Goal: Task Accomplishment & Management: Manage account settings

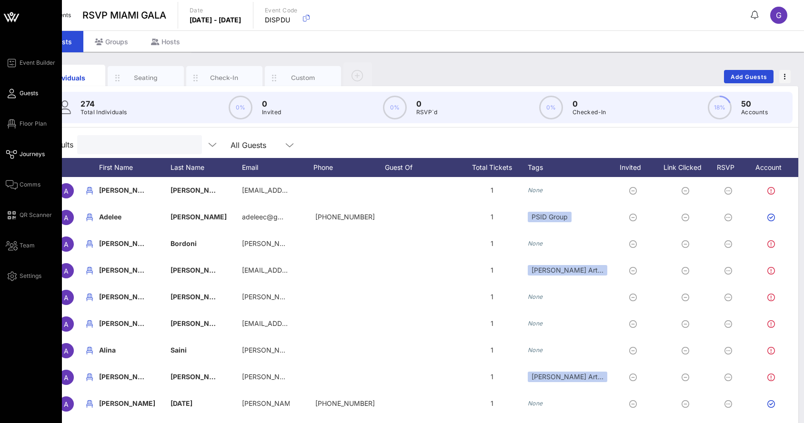
scroll to position [0, 25]
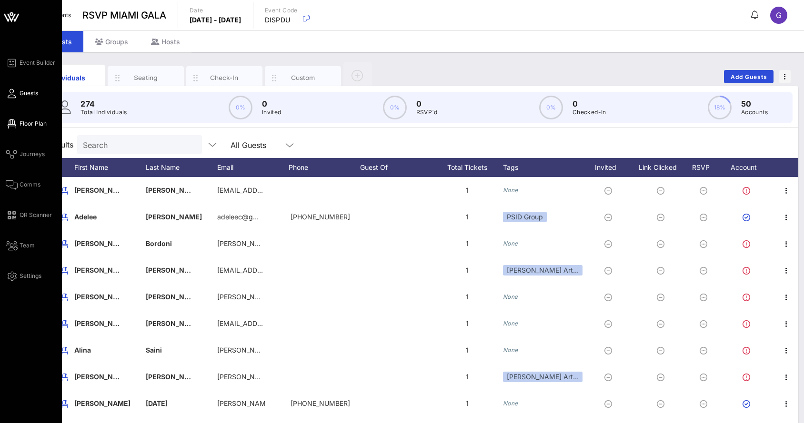
click at [7, 129] on link "Floor Plan" at bounding box center [26, 123] width 41 height 11
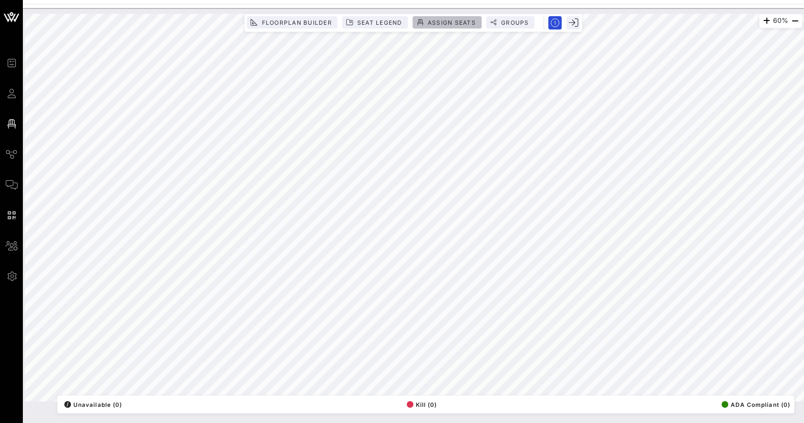
click at [434, 19] on span "Assign Seats" at bounding box center [451, 22] width 49 height 7
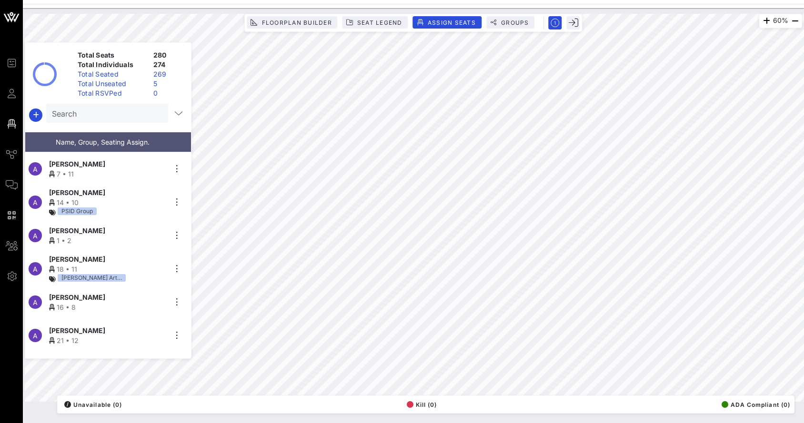
click at [110, 109] on input "Search" at bounding box center [106, 113] width 109 height 12
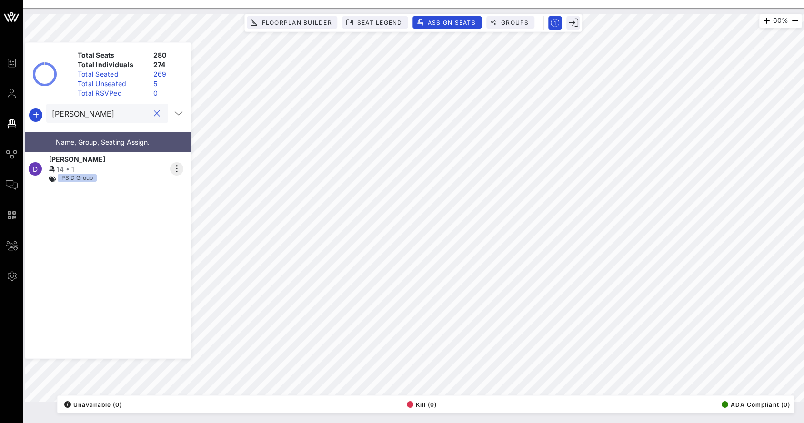
type input "[PERSON_NAME]"
click at [174, 164] on icon "button" at bounding box center [176, 168] width 11 height 11
click at [190, 235] on div "Unseat" at bounding box center [204, 239] width 48 height 8
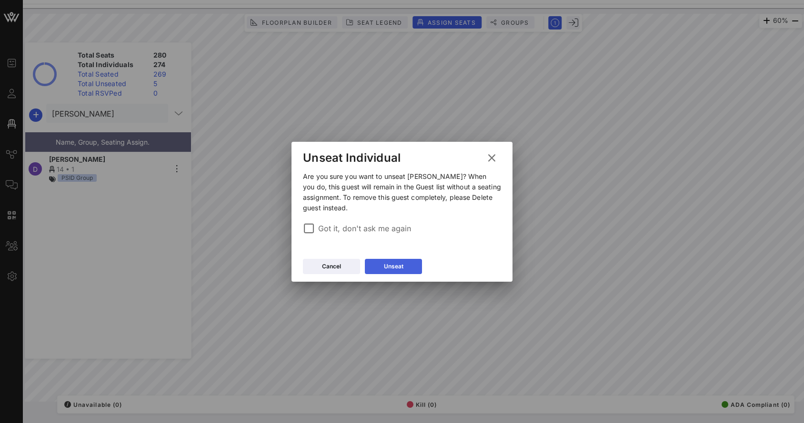
click at [381, 264] on button "Unseat" at bounding box center [393, 266] width 57 height 15
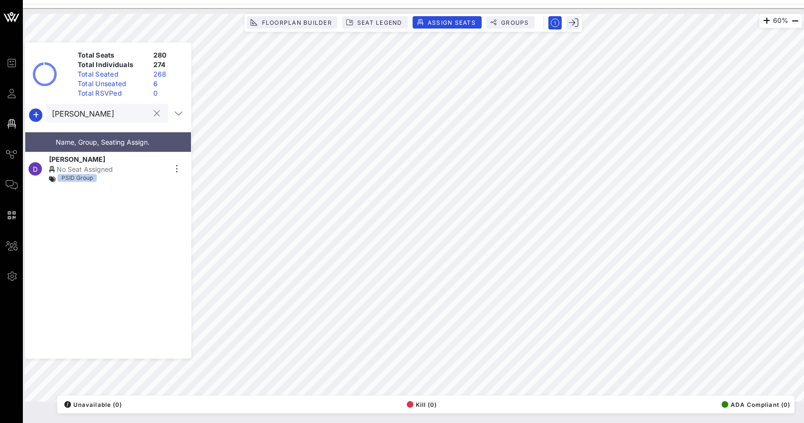
click at [141, 110] on input "[PERSON_NAME]" at bounding box center [100, 113] width 97 height 12
click at [149, 110] on div at bounding box center [155, 113] width 13 height 11
click at [156, 110] on div at bounding box center [156, 113] width 11 height 11
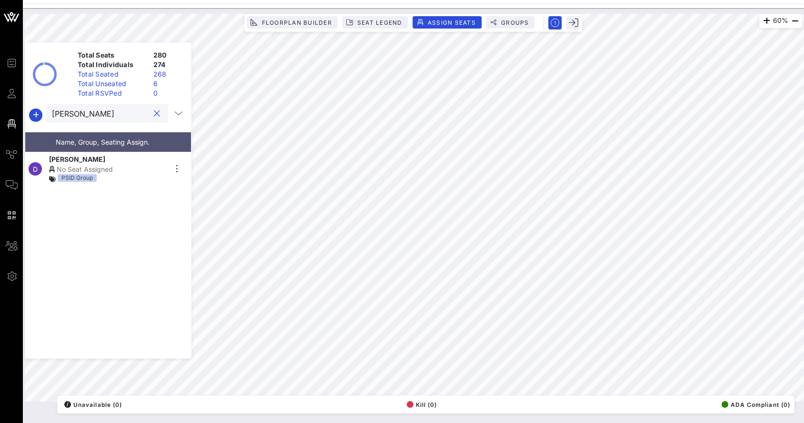
click at [155, 111] on button "clear icon" at bounding box center [157, 114] width 6 height 10
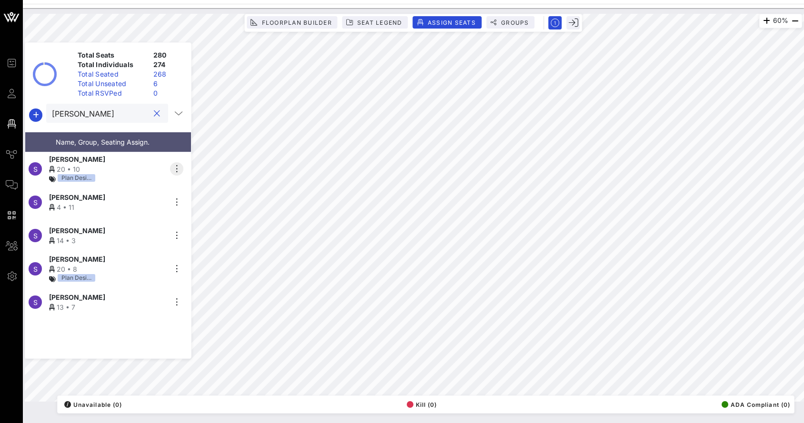
type input "[PERSON_NAME]"
click at [178, 163] on icon "button" at bounding box center [176, 168] width 11 height 11
click at [196, 236] on div "Unseat" at bounding box center [204, 239] width 48 height 8
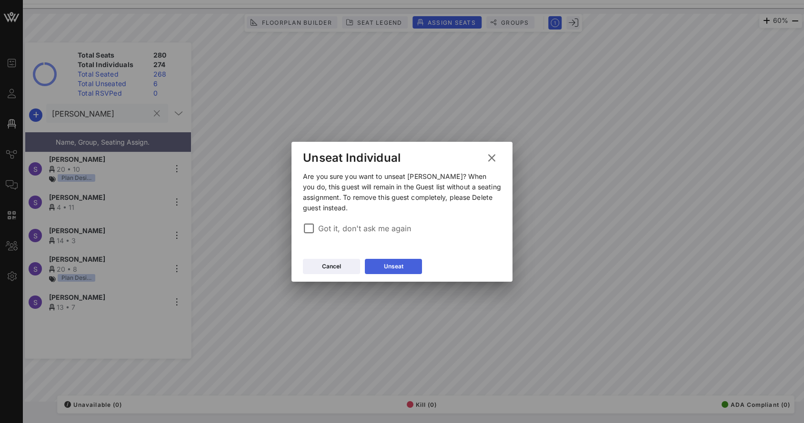
click at [394, 273] on button "Unseat" at bounding box center [393, 266] width 57 height 15
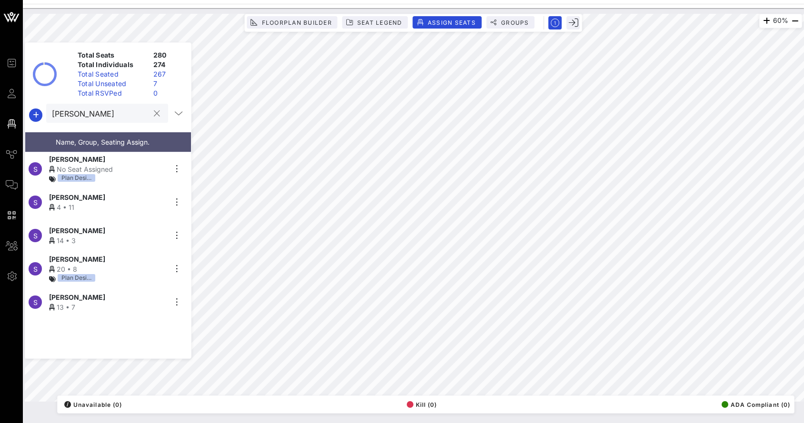
click at [151, 115] on div at bounding box center [156, 113] width 11 height 11
click at [160, 111] on div "[PERSON_NAME]" at bounding box center [107, 113] width 122 height 19
click at [154, 111] on button "clear icon" at bounding box center [157, 114] width 6 height 10
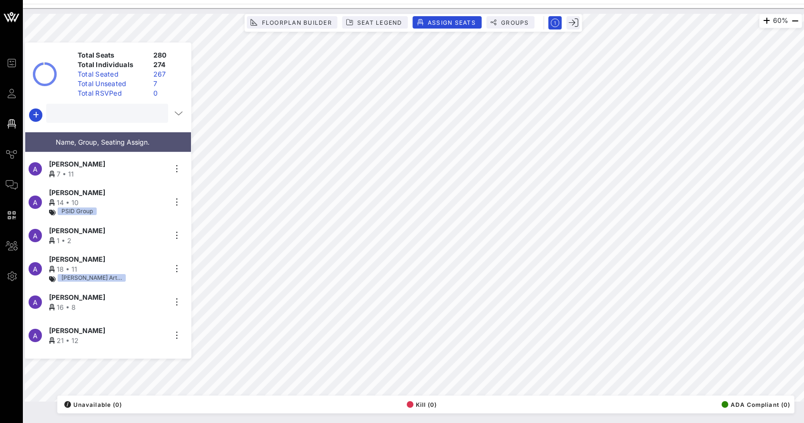
click at [121, 113] on input "text" at bounding box center [106, 113] width 109 height 12
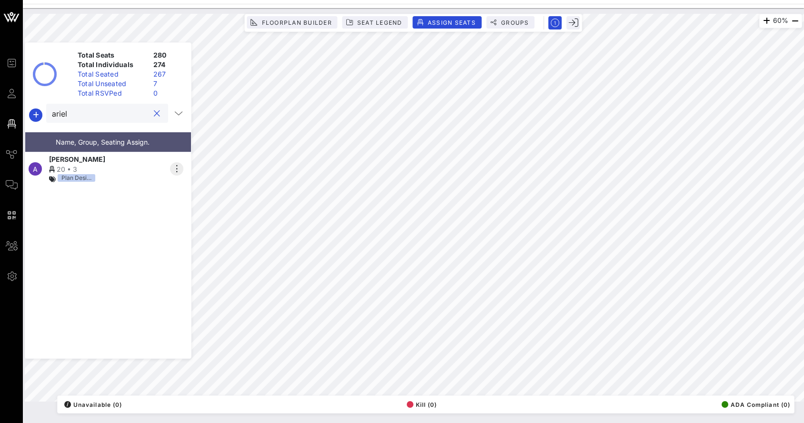
type input "ariel"
click at [182, 163] on icon "button" at bounding box center [176, 168] width 11 height 11
click at [194, 242] on div "Unseat" at bounding box center [204, 238] width 48 height 15
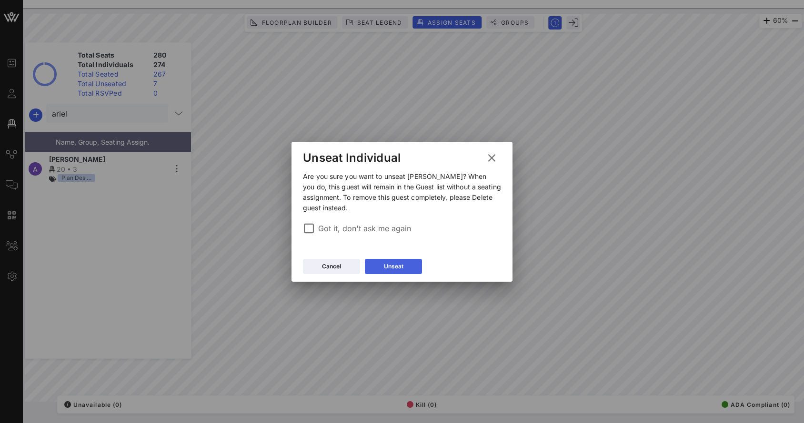
click at [394, 266] on icon at bounding box center [393, 267] width 7 height 6
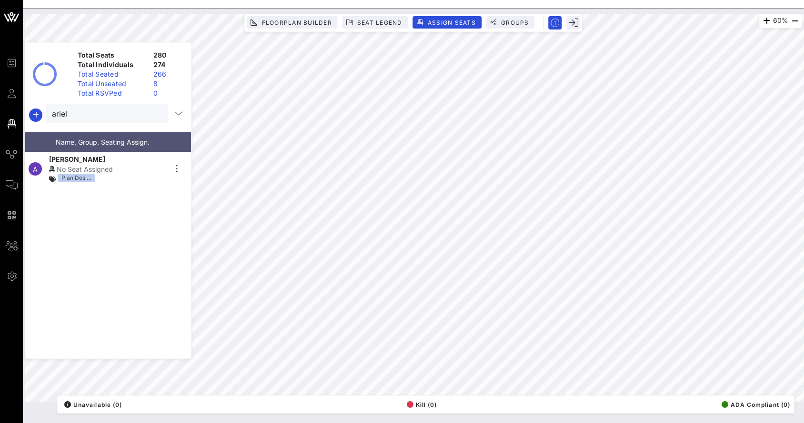
click at [154, 112] on button "clear icon" at bounding box center [157, 114] width 6 height 10
type input "[PERSON_NAME]"
click at [127, 169] on div "13 • 11" at bounding box center [107, 174] width 117 height 10
click at [154, 117] on button "clear icon" at bounding box center [157, 114] width 6 height 10
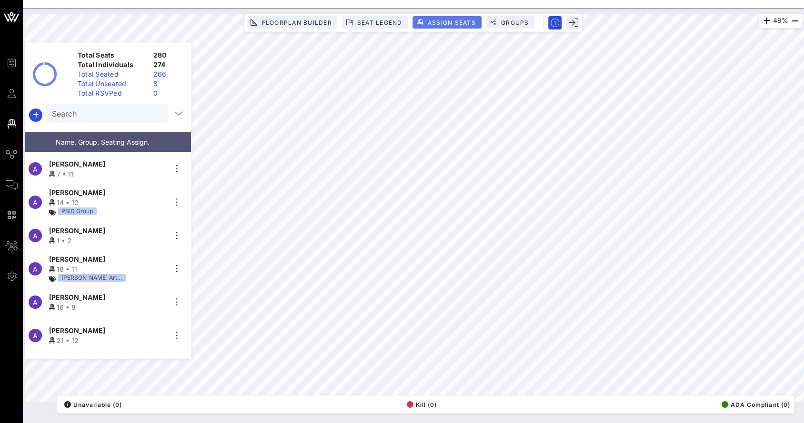
click at [435, 22] on span "Assign Seats" at bounding box center [451, 22] width 49 height 7
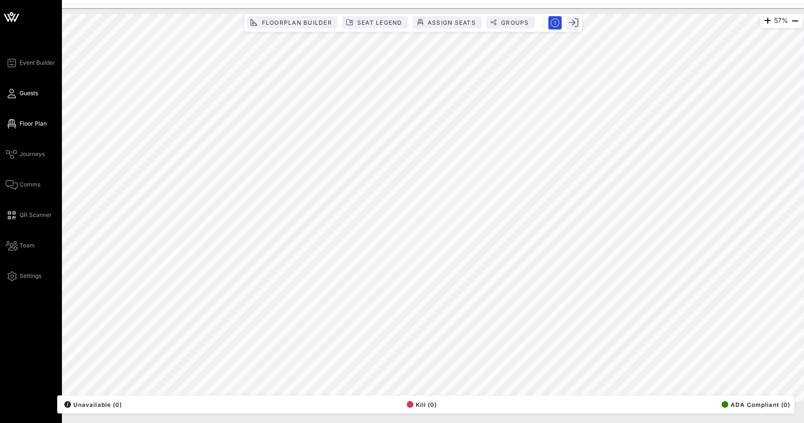
click at [21, 92] on span "Guests" at bounding box center [29, 93] width 19 height 9
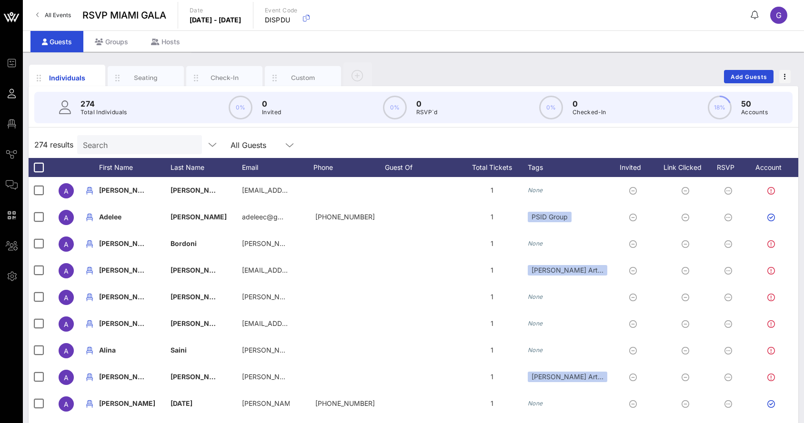
click at [100, 142] on input "Search" at bounding box center [138, 145] width 111 height 12
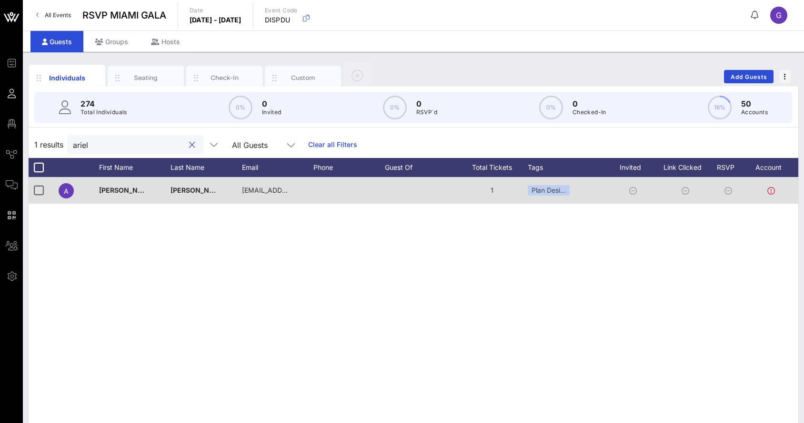
scroll to position [0, 25]
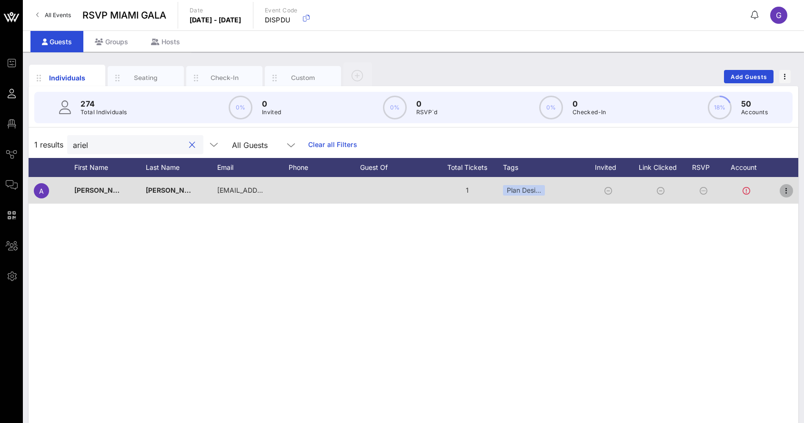
click at [784, 190] on icon "button" at bounding box center [785, 190] width 11 height 11
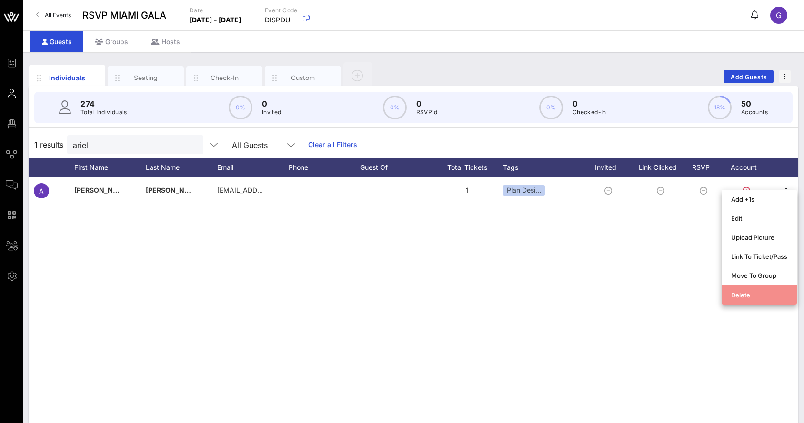
click at [740, 289] on div "Delete" at bounding box center [759, 295] width 56 height 15
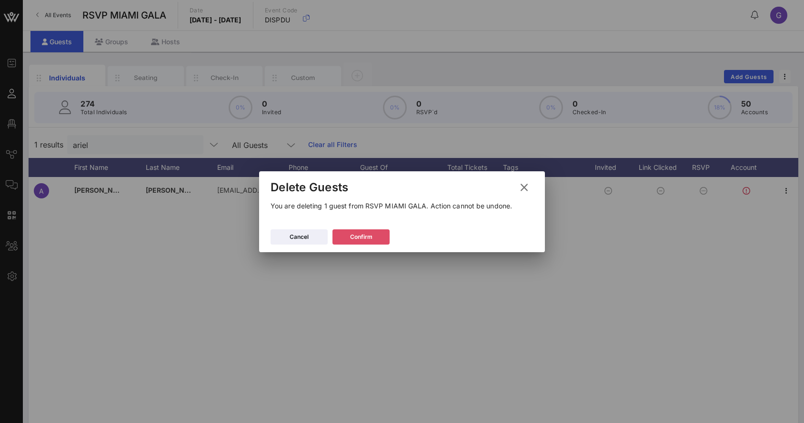
click at [373, 231] on button "Confirm" at bounding box center [360, 237] width 57 height 15
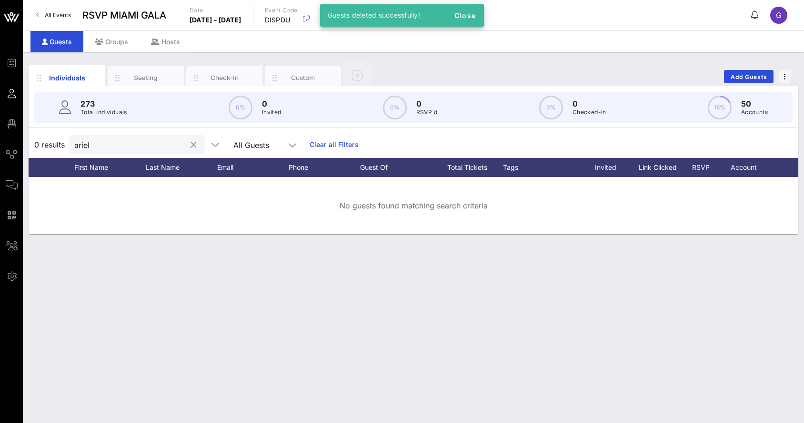
click at [112, 138] on div "ariel" at bounding box center [129, 144] width 111 height 19
click at [110, 137] on div "ariel" at bounding box center [129, 144] width 111 height 19
click at [110, 148] on input "ariel" at bounding box center [129, 145] width 111 height 12
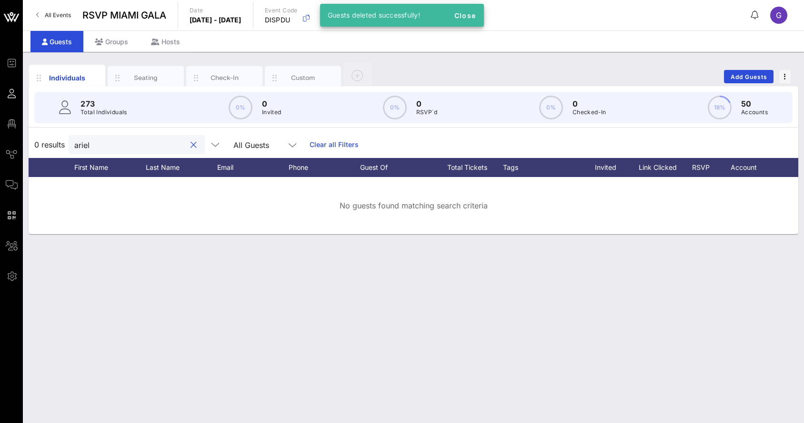
click at [110, 148] on input "ariel" at bounding box center [129, 145] width 111 height 12
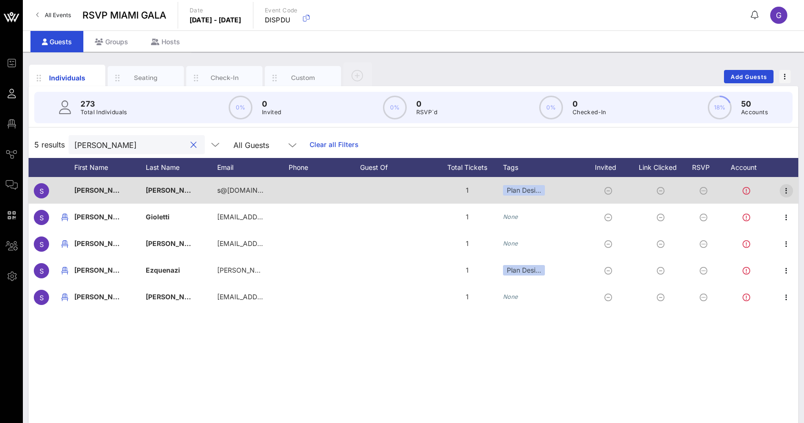
type input "[PERSON_NAME]"
click at [784, 190] on icon "button" at bounding box center [785, 190] width 11 height 11
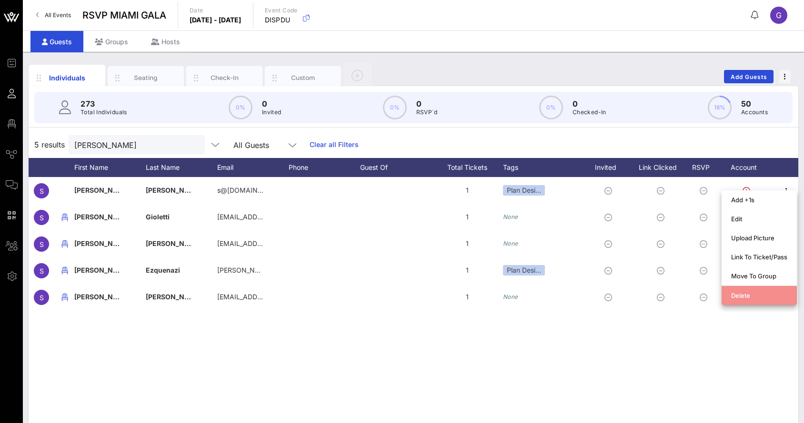
click at [743, 294] on div "Delete" at bounding box center [759, 296] width 56 height 8
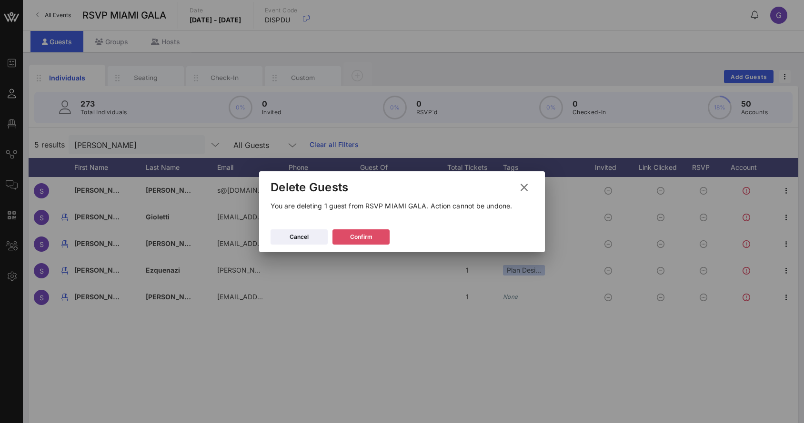
click at [376, 243] on button "Confirm" at bounding box center [360, 237] width 57 height 15
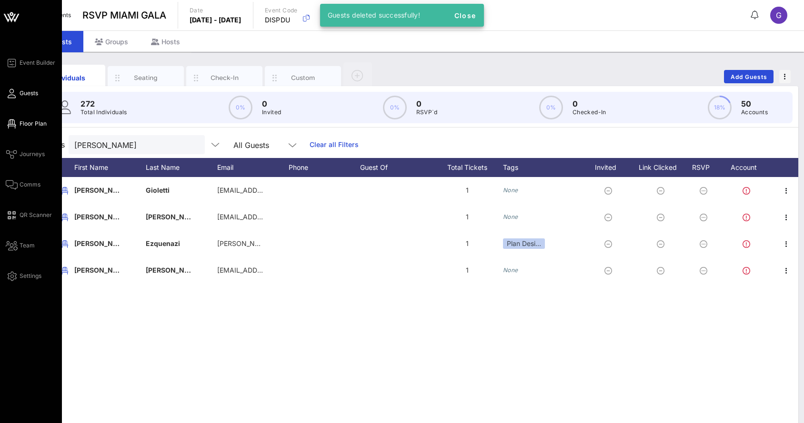
click at [18, 122] on link "Floor Plan" at bounding box center [26, 123] width 41 height 11
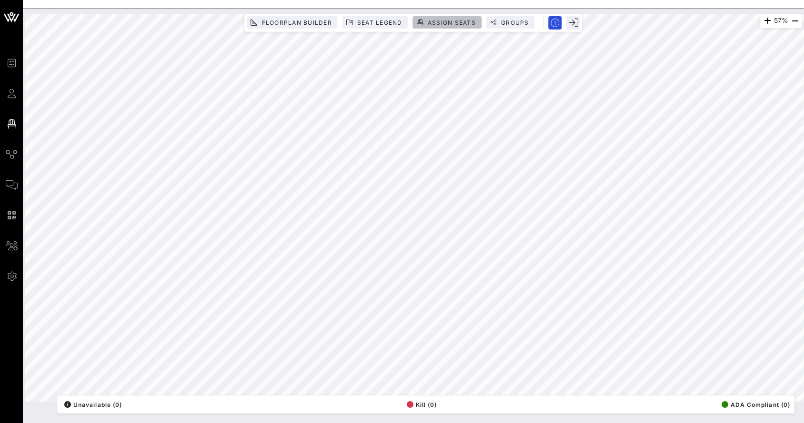
click at [428, 27] on button "Assign Seats" at bounding box center [447, 22] width 69 height 12
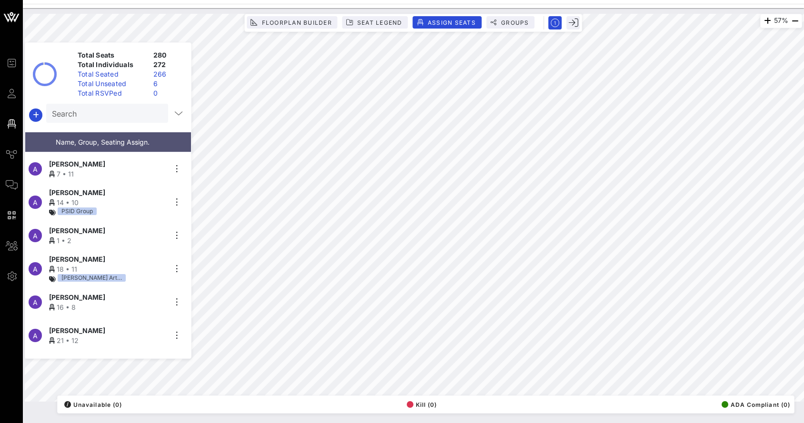
click at [97, 107] on input "Search" at bounding box center [106, 113] width 109 height 12
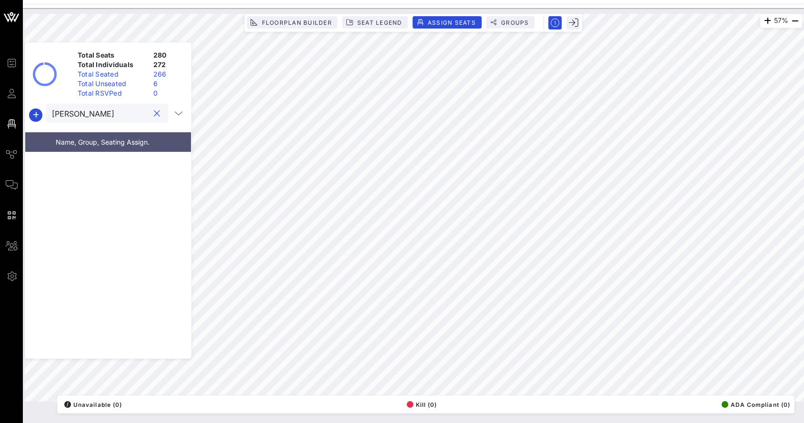
type input "[PERSON_NAME]"
click at [154, 115] on button "clear icon" at bounding box center [157, 114] width 6 height 10
